Goal: Information Seeking & Learning: Understand process/instructions

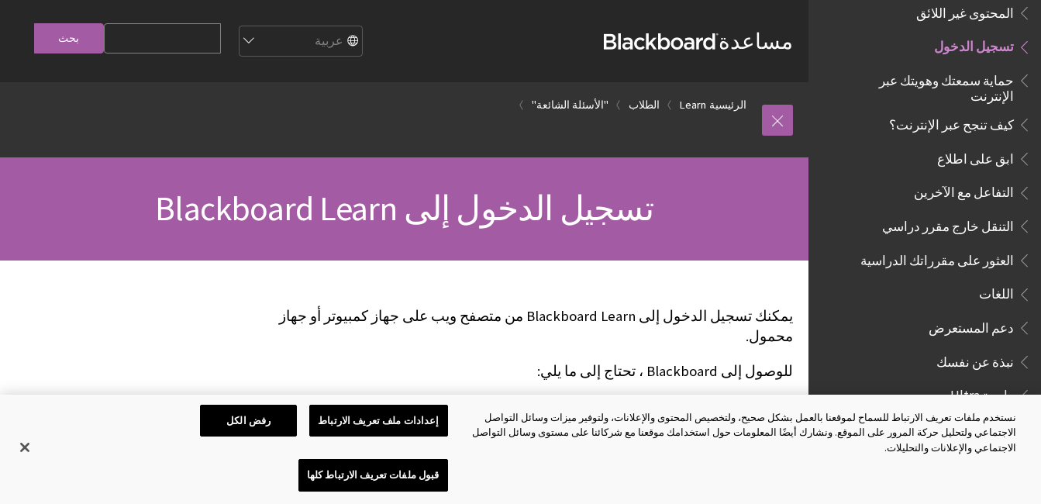
click at [1011, 37] on span "تسجيل الدخول" at bounding box center [974, 44] width 80 height 21
click at [1016, 34] on span "Book outline for Blackboard Learn Help" at bounding box center [1022, 43] width 16 height 19
click at [981, 34] on span "تسجيل الدخول" at bounding box center [974, 44] width 80 height 21
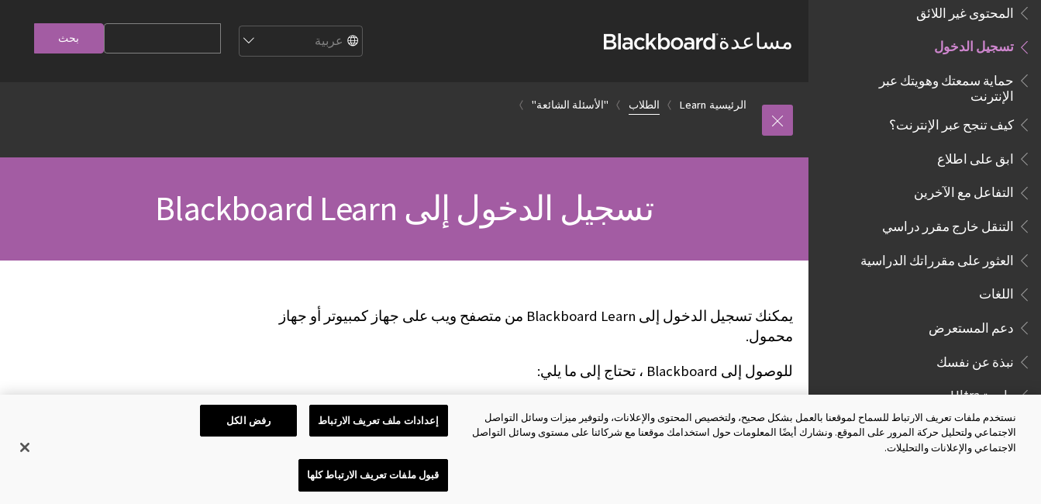
click at [654, 105] on link "الطلاب" at bounding box center [644, 104] width 31 height 19
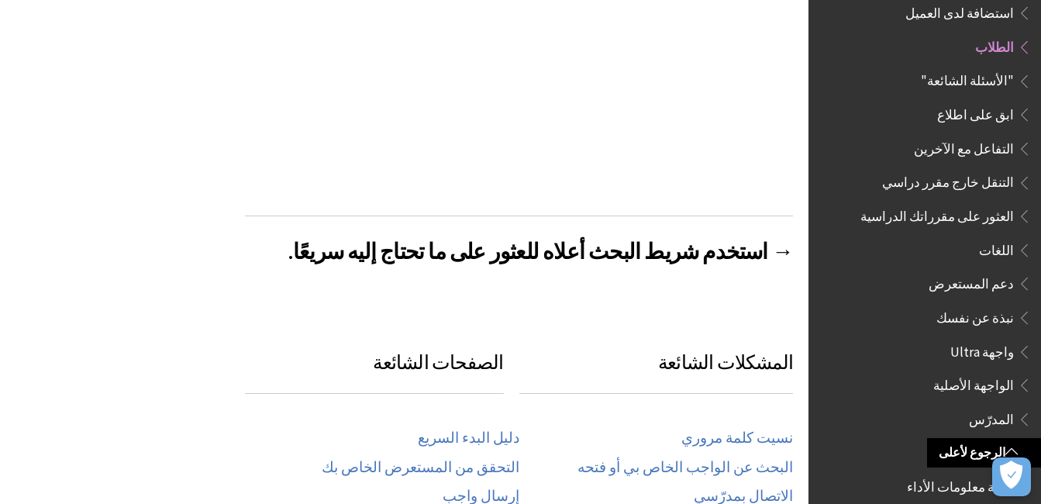
scroll to position [514, 0]
